Goal: Use online tool/utility: Utilize a website feature to perform a specific function

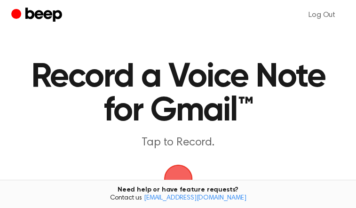
click at [66, 67] on main "Record a Voice Note for Gmail™ Tap to Record. Tired of copying and pasting? Use…" at bounding box center [178, 171] width 356 height 342
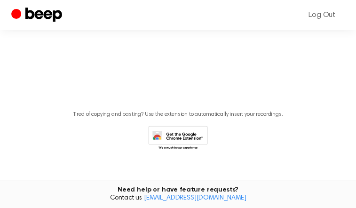
scroll to position [329, 0]
click at [178, 29] on span "button" at bounding box center [178, 14] width 29 height 29
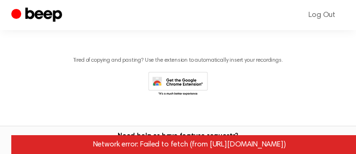
scroll to position [479, 0]
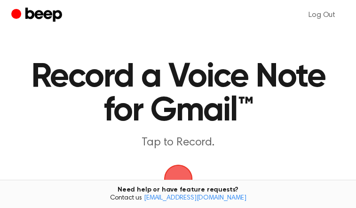
click at [72, 69] on main "Record a Voice Note for Gmail™ Tap to Record. Tired of copying and pasting? Use…" at bounding box center [178, 171] width 356 height 342
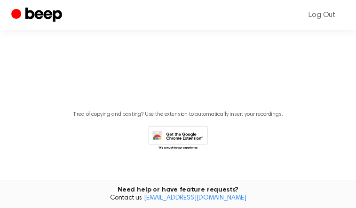
scroll to position [357, 0]
click at [176, 27] on span "button" at bounding box center [178, 14] width 26 height 26
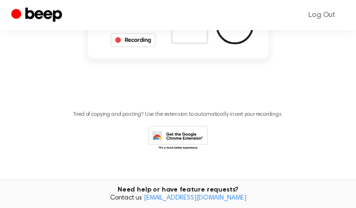
click at [116, 58] on div "0:02 Recording Delete Save" at bounding box center [178, 25] width 180 height 66
click at [97, 144] on main "Record a Beep Recording in progress. 0:03 Recording Delete Save Tired of copyin…" at bounding box center [178, 19] width 356 height 316
click at [252, 44] on button "Save" at bounding box center [235, 26] width 38 height 38
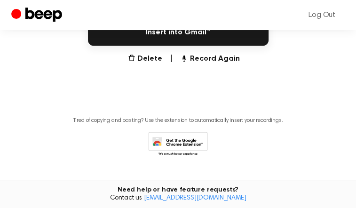
scroll to position [341, 0]
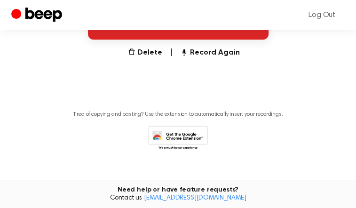
click at [178, 39] on button "Insert into Gmail™" at bounding box center [178, 26] width 180 height 26
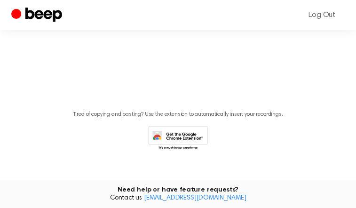
scroll to position [376, 0]
click at [174, 29] on span "button" at bounding box center [178, 14] width 29 height 29
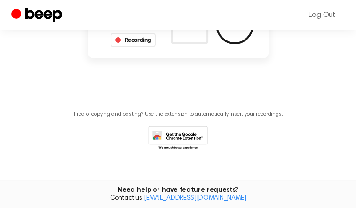
scroll to position [301, 0]
click at [70, 118] on main "Record a Beep Recording in progress. 0:05 Recording Delete Save Tired of copyin…" at bounding box center [178, 19] width 356 height 316
click at [38, 148] on main "Record a Beep Recording in progress. 0:07 Recording Delete Save Tired of copyin…" at bounding box center [178, 19] width 356 height 316
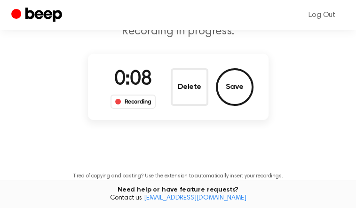
scroll to position [19, 0]
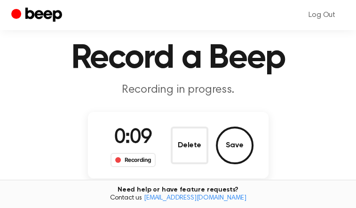
click at [299, 25] on ul "Log Out" at bounding box center [322, 15] width 46 height 23
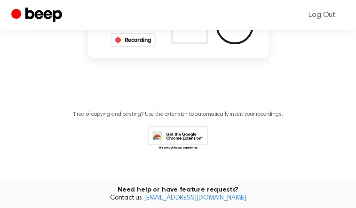
scroll to position [113, 0]
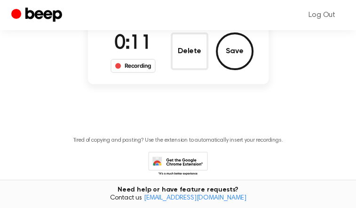
click at [116, 75] on main "Record a Beep Recording in progress. 0:11 Recording Delete Save Tired of copyin…" at bounding box center [178, 45] width 356 height 316
click at [110, 73] on div "Recording" at bounding box center [133, 66] width 46 height 14
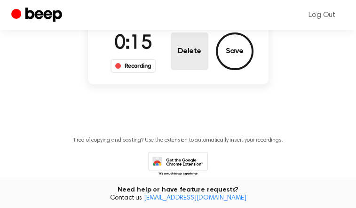
click at [201, 70] on button "Delete" at bounding box center [190, 51] width 38 height 38
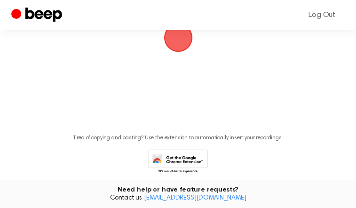
scroll to position [329, 0]
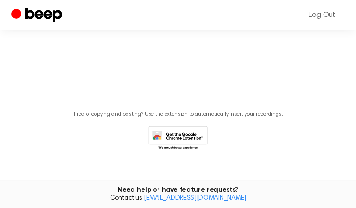
click at [179, 35] on span "button" at bounding box center [178, 13] width 43 height 43
click at [190, 195] on link "[EMAIL_ADDRESS][DOMAIN_NAME]" at bounding box center [195, 198] width 102 height 7
click at [185, 30] on span "button" at bounding box center [178, 14] width 31 height 31
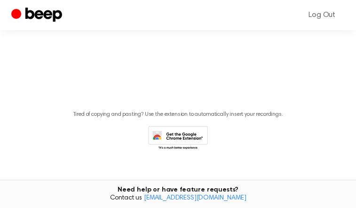
scroll to position [179, 0]
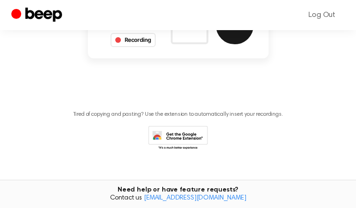
click at [253, 44] on button "Save" at bounding box center [235, 26] width 38 height 38
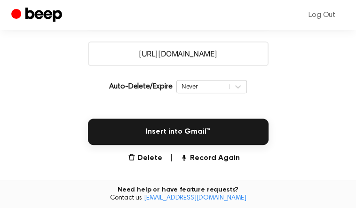
scroll to position [247, 0]
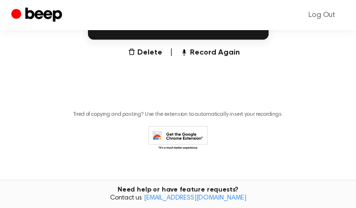
scroll to position [329, 0]
click at [216, 58] on button "Record Again" at bounding box center [209, 52] width 59 height 11
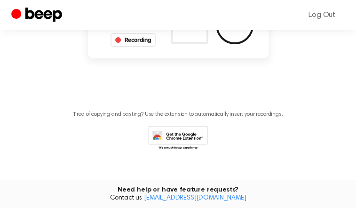
scroll to position [166, 0]
click at [186, 144] on main "Record a Beep Recording in progress. 0:05 Recording Delete Save Tired of copyin…" at bounding box center [178, 19] width 356 height 316
click at [173, 144] on main "Record a Beep Recording in progress. 0:15 Recording Delete Save Tired of copyin…" at bounding box center [178, 19] width 356 height 316
click at [248, 44] on button "Save" at bounding box center [235, 26] width 38 height 38
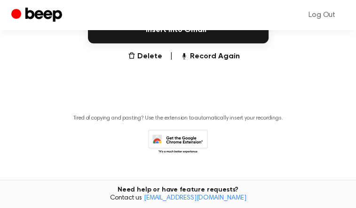
scroll to position [341, 0]
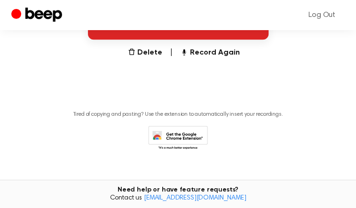
click at [188, 39] on button "Insert into Gmail™" at bounding box center [178, 26] width 180 height 26
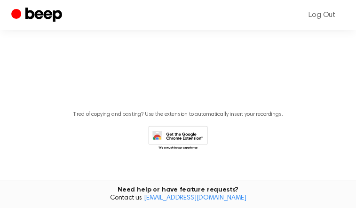
scroll to position [376, 0]
click at [177, 29] on span "button" at bounding box center [178, 14] width 29 height 29
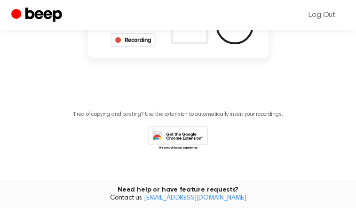
click at [240, 133] on main "Record a Beep Recording in progress. 0:06 Recording Delete Save Tired of copyin…" at bounding box center [178, 19] width 356 height 316
click at [73, 111] on p "Tired of copying and pasting? Use the extension to automatically insert your re…" at bounding box center [178, 114] width 210 height 7
click at [231, 103] on div "Tired of copying and pasting? Use the extension to automatically insert your re…" at bounding box center [177, 127] width 333 height 48
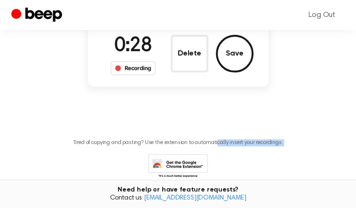
scroll to position [160, 0]
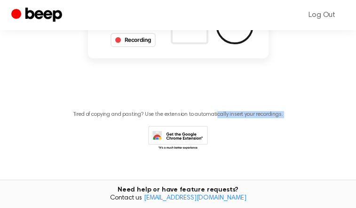
click at [114, 28] on span "0:30" at bounding box center [133, 18] width 38 height 20
click at [268, 58] on div "0:31 Recording Delete Save" at bounding box center [178, 25] width 180 height 66
click at [117, 47] on div "Recording" at bounding box center [133, 40] width 46 height 14
drag, startPoint x: 117, startPoint y: 107, endPoint x: 66, endPoint y: 8, distance: 111.0
click at [66, 8] on div "Log Out" at bounding box center [177, 15] width 333 height 30
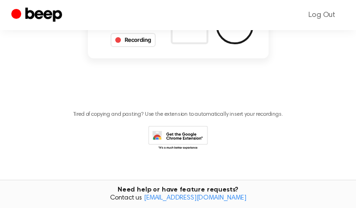
click at [64, 22] on icon "Beep" at bounding box center [37, 15] width 53 height 18
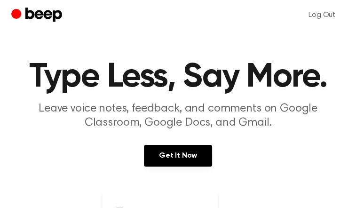
click at [64, 22] on icon "Beep" at bounding box center [37, 15] width 53 height 18
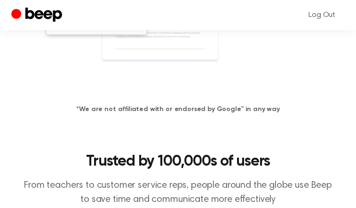
scroll to position [376, 0]
